Goal: Task Accomplishment & Management: Manage account settings

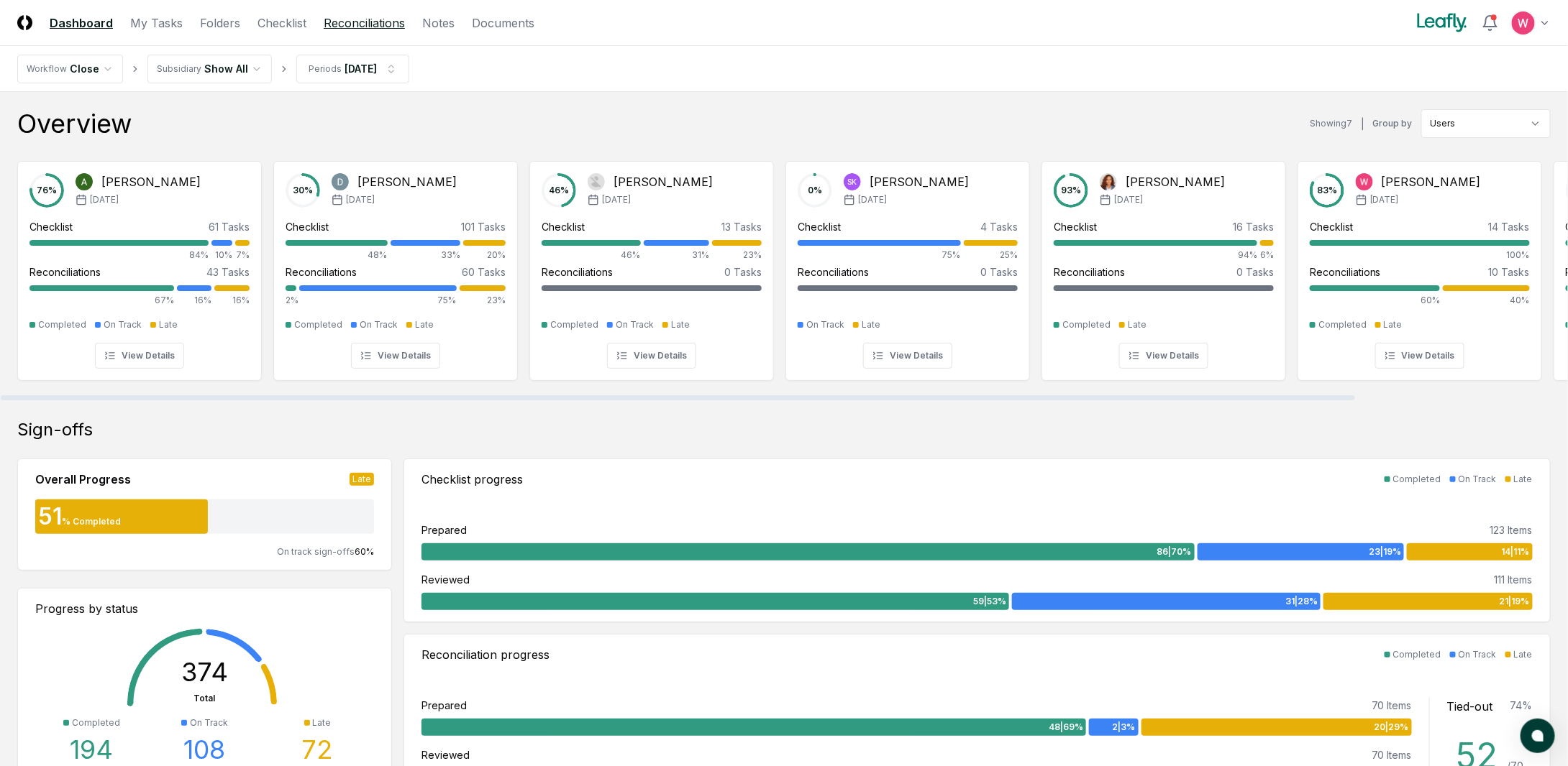
click at [365, 25] on link "Reconciliations" at bounding box center [364, 22] width 81 height 17
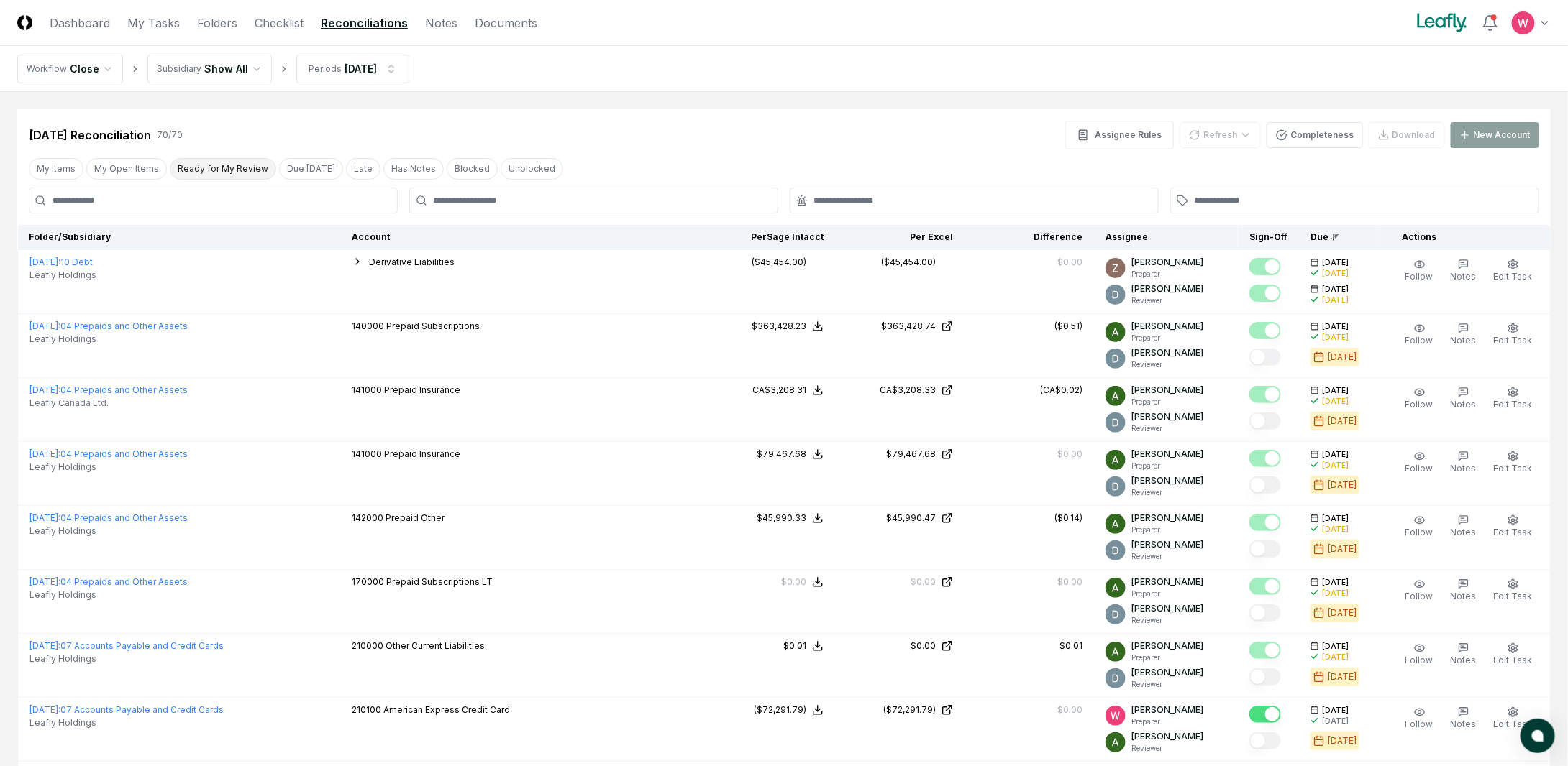
click at [130, 173] on button "My Open Items" at bounding box center [126, 169] width 81 height 21
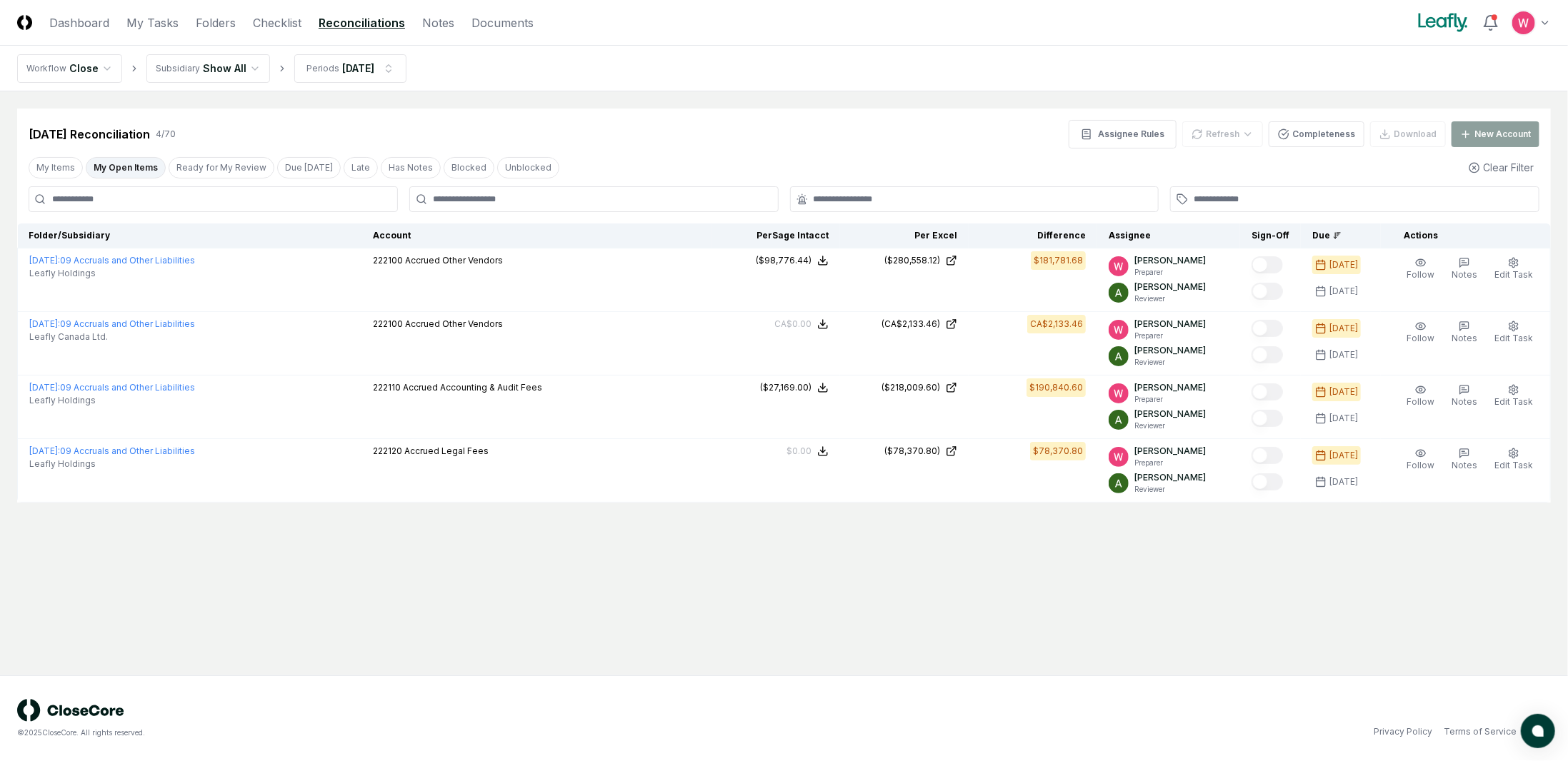
click at [256, 65] on html "CloseCore Dashboard My Tasks Folders Checklist Reconciliations Notes Documents …" at bounding box center [784, 380] width 1568 height 761
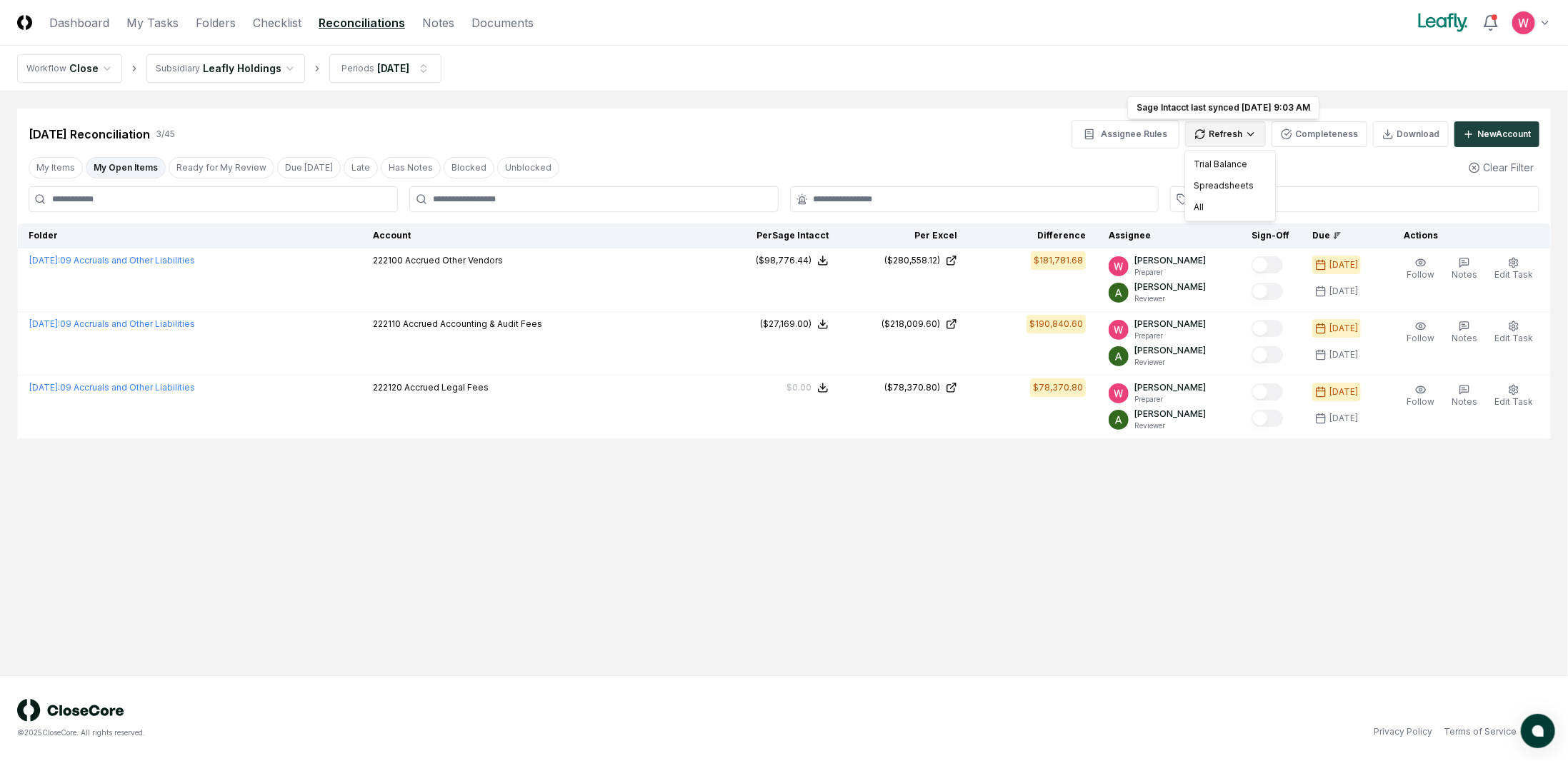
click at [1238, 141] on html "CloseCore Dashboard My Tasks Folders Checklist Reconciliations Notes Documents …" at bounding box center [784, 380] width 1568 height 761
click at [1205, 208] on div "All" at bounding box center [1229, 207] width 84 height 21
click at [1255, 138] on html "CloseCore Dashboard My Tasks Folders Checklist Reconciliations Notes Documents …" at bounding box center [784, 380] width 1568 height 761
click at [1217, 207] on div "All" at bounding box center [1229, 207] width 84 height 21
